Goal: Transaction & Acquisition: Purchase product/service

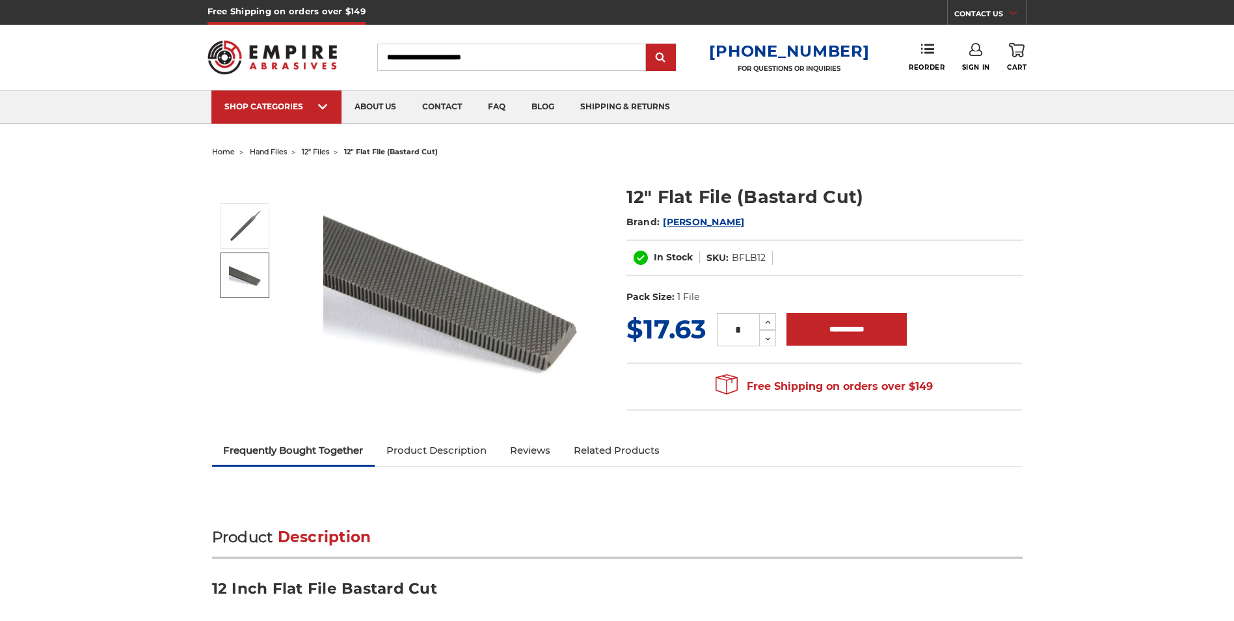
drag, startPoint x: 0, startPoint y: 0, endPoint x: 246, endPoint y: 281, distance: 373.5
click at [246, 281] on img at bounding box center [245, 275] width 33 height 25
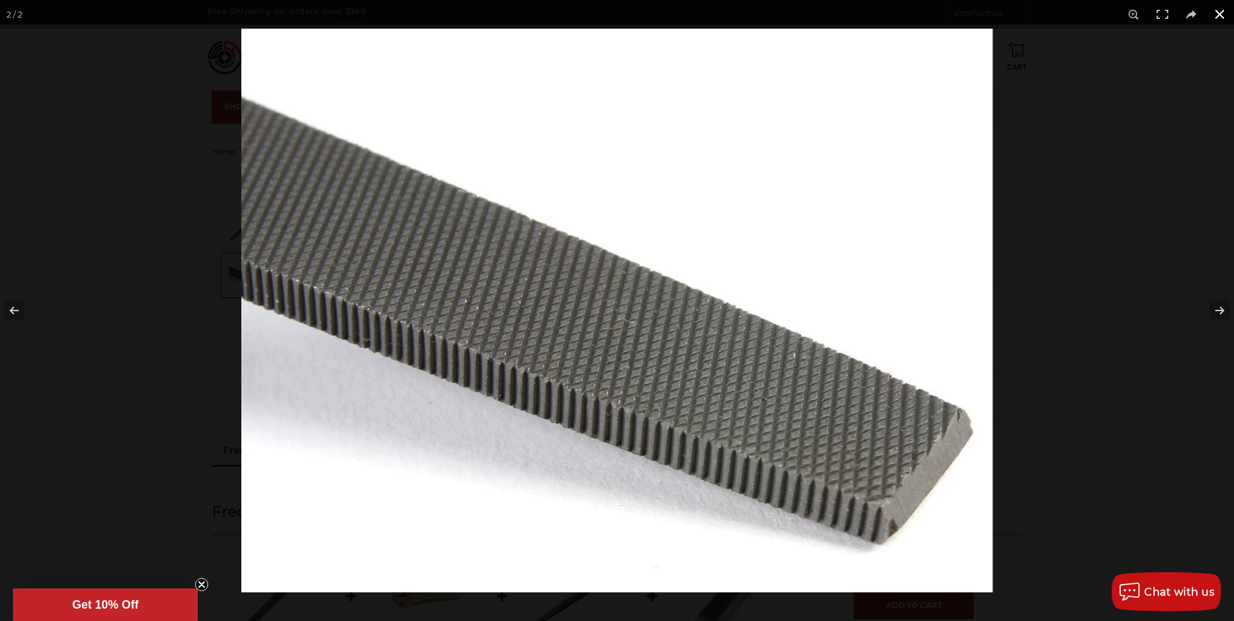
click at [1216, 10] on button at bounding box center [1220, 14] width 29 height 29
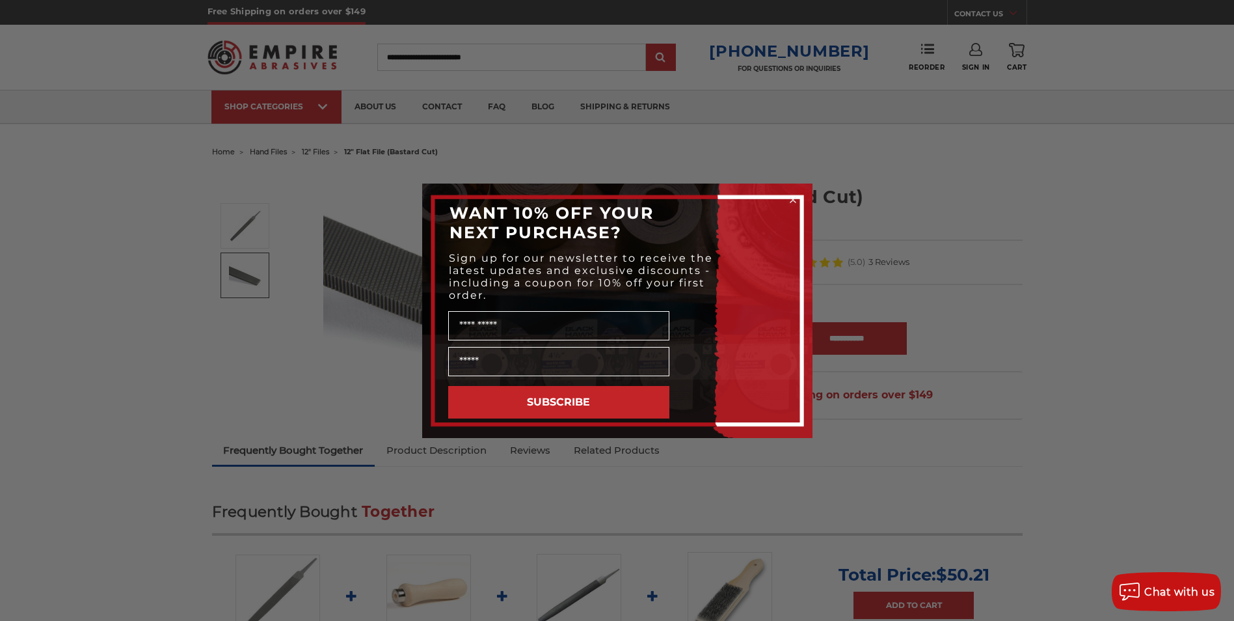
click at [241, 228] on div "Close dialog WANT 10% OFF YOUR NEXT PURCHASE? Sign up for our newsletter to rec…" at bounding box center [617, 310] width 1234 height 621
